Goal: Entertainment & Leisure: Consume media (video, audio)

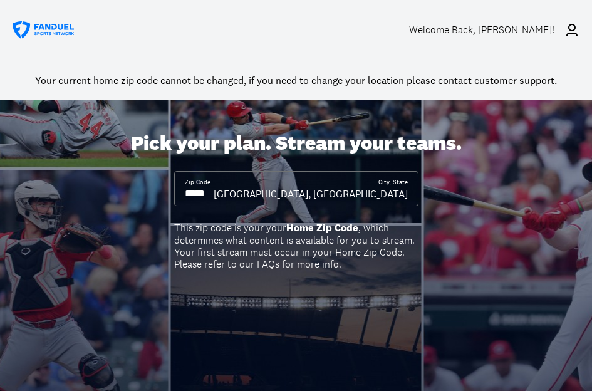
click at [528, 33] on div "Welcome Back , Daniel Britt!" at bounding box center [481, 30] width 145 height 12
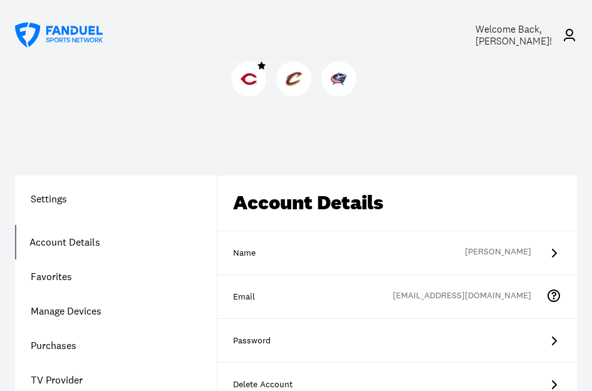
click at [252, 88] on div at bounding box center [248, 78] width 35 height 35
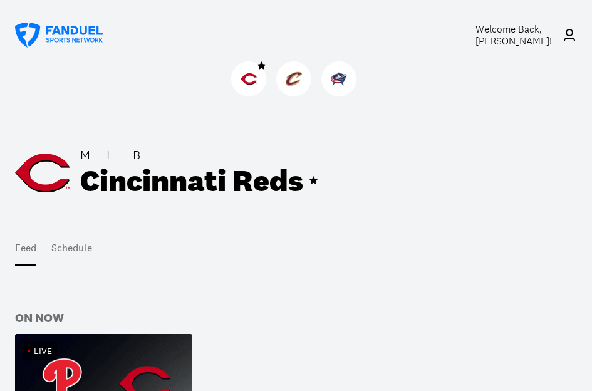
click at [92, 335] on div "Live" at bounding box center [103, 351] width 177 height 34
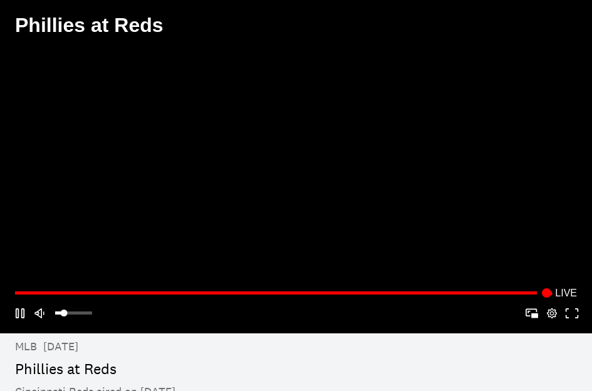
drag, startPoint x: 66, startPoint y: 314, endPoint x: 123, endPoint y: 327, distance: 59.0
click at [123, 323] on div "Play Mute Picture-in-Picture Apple AirPlay Google Cast VR Settings Fullscreen" at bounding box center [296, 313] width 572 height 20
drag, startPoint x: 64, startPoint y: 320, endPoint x: 116, endPoint y: 333, distance: 53.8
click at [115, 333] on div "**********" at bounding box center [296, 303] width 592 height 60
click at [39, 319] on button "Mute" at bounding box center [40, 313] width 20 height 20
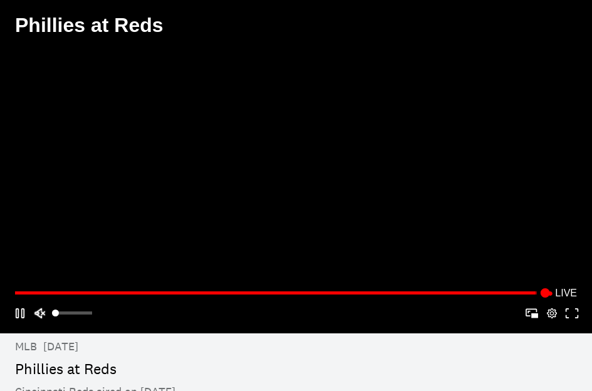
click at [37, 318] on button "Mute" at bounding box center [40, 313] width 20 height 20
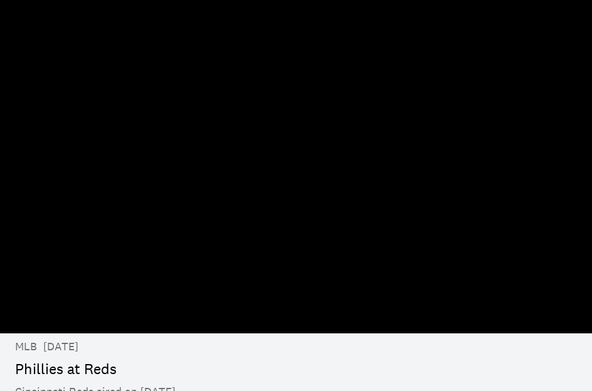
click at [577, 30] on div "Phillies at Reds Cincinnati Reds aired on 2025-08-11" at bounding box center [296, 27] width 592 height 55
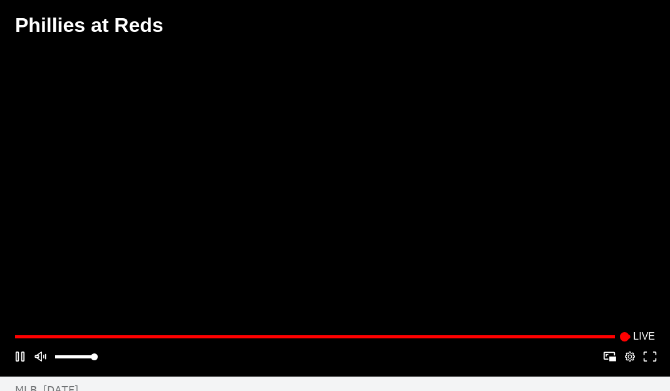
scroll to position [1, 0]
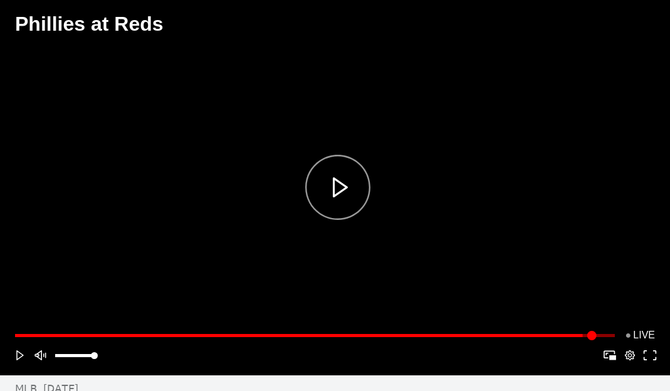
click at [336, 192] on div "Play" at bounding box center [338, 187] width 476 height 182
click at [336, 192] on button "Play/Pause" at bounding box center [337, 186] width 481 height 187
click at [336, 192] on div "Play" at bounding box center [338, 187] width 476 height 182
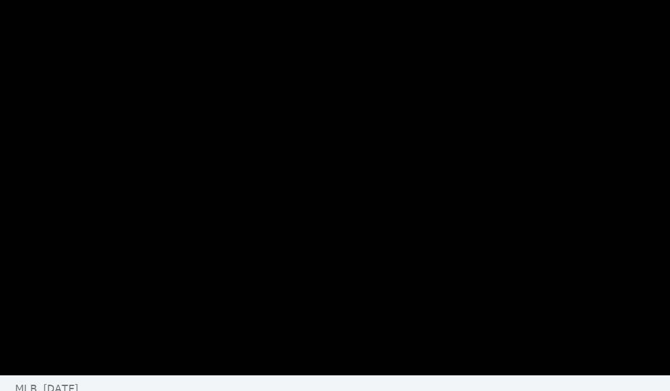
click at [97, 93] on button "Play/Pause" at bounding box center [337, 186] width 481 height 187
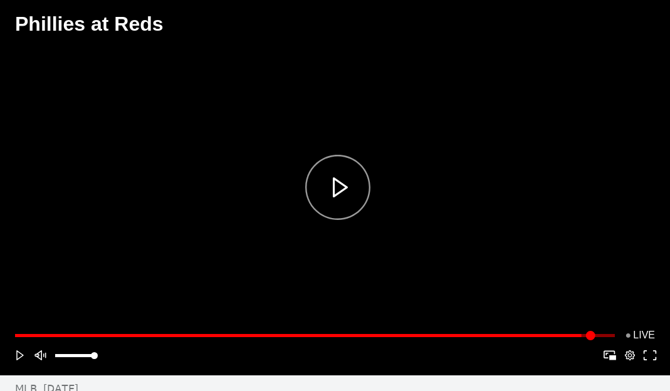
click at [347, 194] on div "Play" at bounding box center [338, 187] width 476 height 182
click at [347, 194] on button "Play/Pause" at bounding box center [337, 186] width 481 height 187
click at [336, 192] on div "Play" at bounding box center [338, 187] width 476 height 182
click at [40, 360] on button "Mute" at bounding box center [40, 355] width 20 height 20
click at [40, 357] on button "Mute" at bounding box center [40, 355] width 20 height 20
